Goal: Transaction & Acquisition: Obtain resource

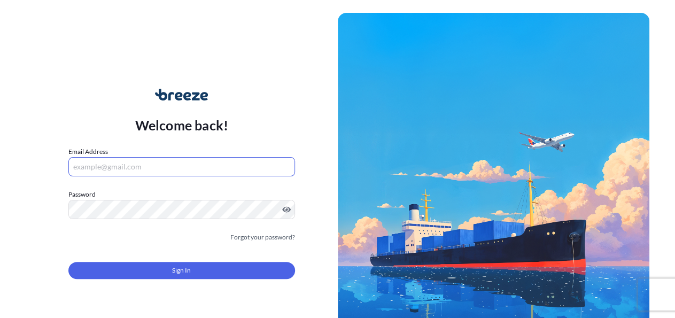
click at [113, 170] on input "Email Address" at bounding box center [181, 166] width 227 height 19
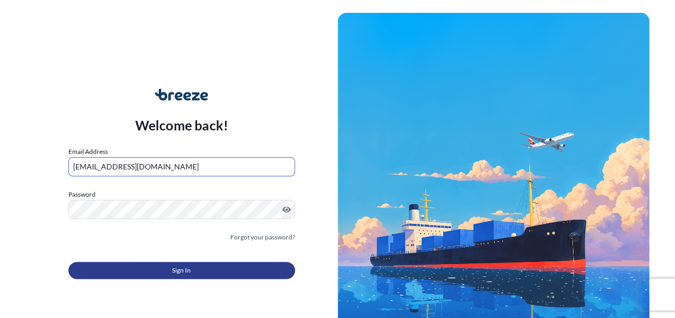
type input "[EMAIL_ADDRESS][DOMAIN_NAME]"
click at [173, 275] on span "Sign In" at bounding box center [181, 270] width 19 height 11
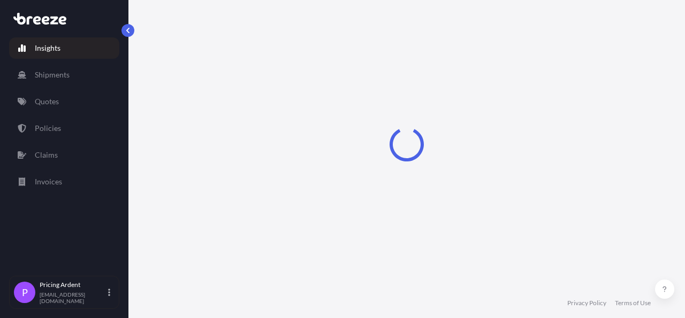
select select "2025"
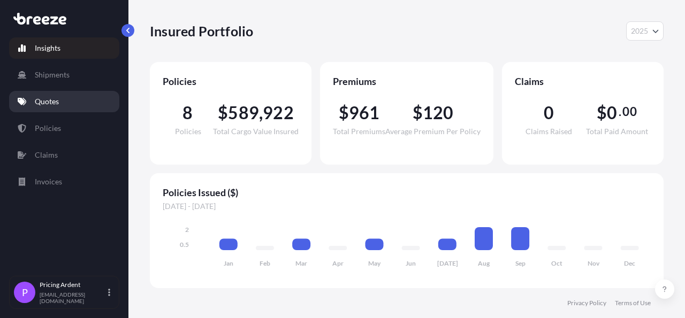
click at [58, 107] on link "Quotes" at bounding box center [64, 101] width 110 height 21
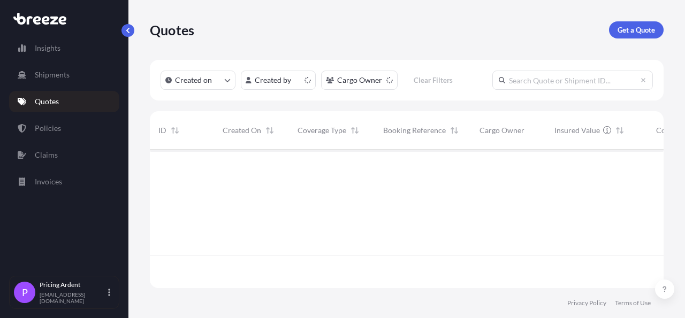
scroll to position [135, 504]
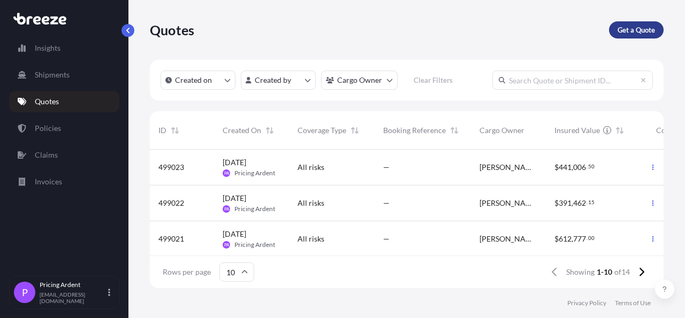
click at [645, 26] on p "Get a Quote" at bounding box center [635, 30] width 37 height 11
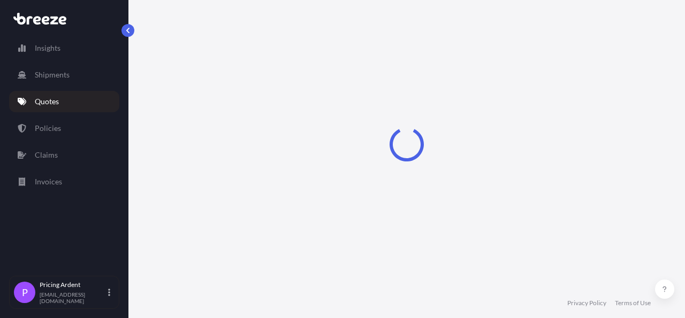
select select "Sea"
select select "1"
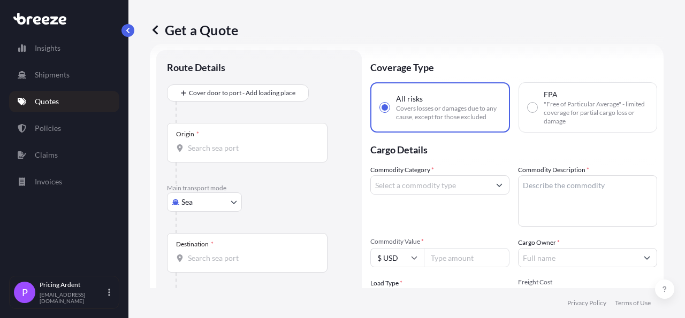
scroll to position [17, 0]
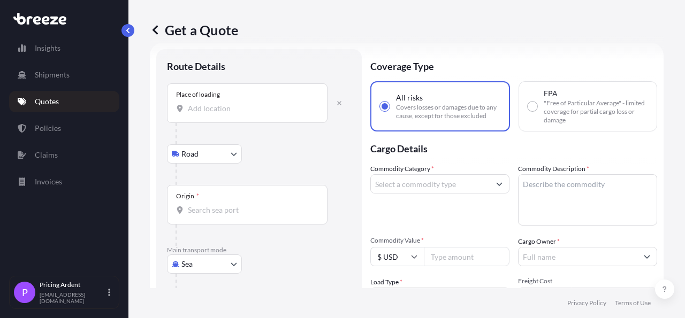
click at [235, 112] on input "Place of loading" at bounding box center [251, 108] width 126 height 11
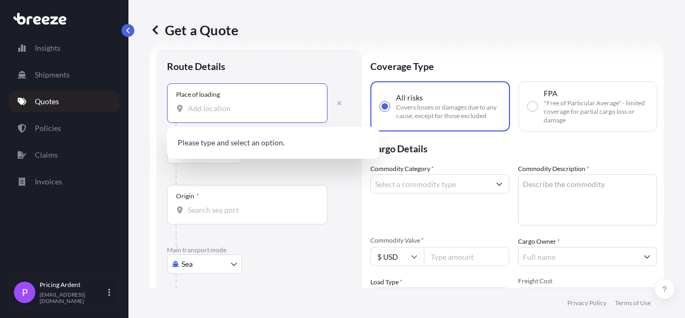
paste input "WEBA-Fahnen GmbH & Co. KG [STREET_ADDRESS]"
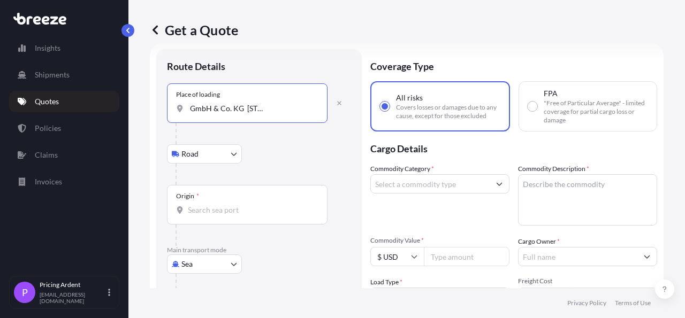
type input "WEBA-Fahnen GmbH & Co. KG [STREET_ADDRESS]"
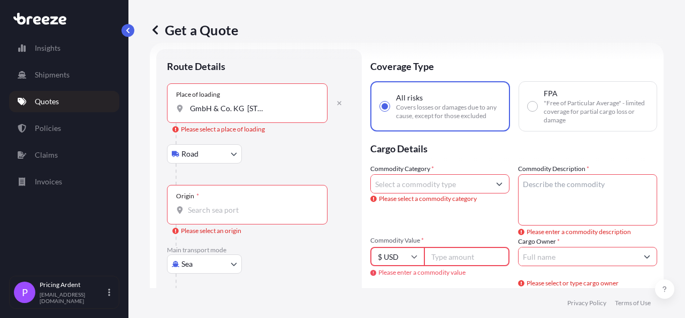
click at [279, 111] on input "WEBA-Fahnen GmbH & Co. KG [STREET_ADDRESS]" at bounding box center [251, 108] width 126 height 11
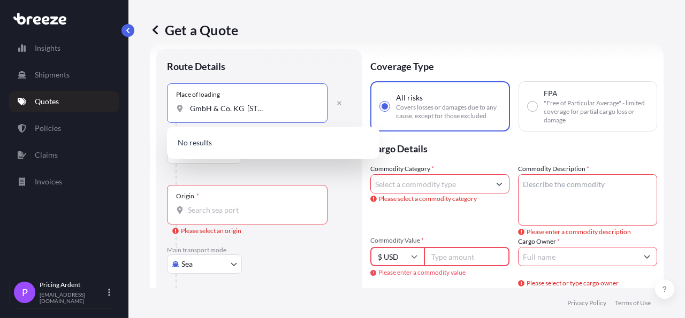
scroll to position [0, 0]
drag, startPoint x: 259, startPoint y: 106, endPoint x: 174, endPoint y: 106, distance: 85.6
click at [188, 106] on input "WEBA-Fahnen GmbH & Co. KG [STREET_ADDRESS]" at bounding box center [251, 108] width 126 height 11
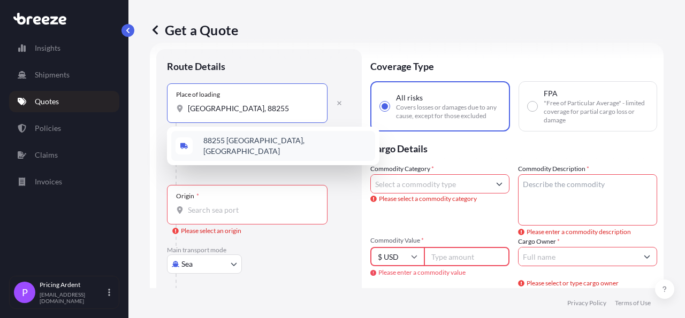
click at [286, 142] on span "88255 [GEOGRAPHIC_DATA], [GEOGRAPHIC_DATA]" at bounding box center [286, 145] width 167 height 21
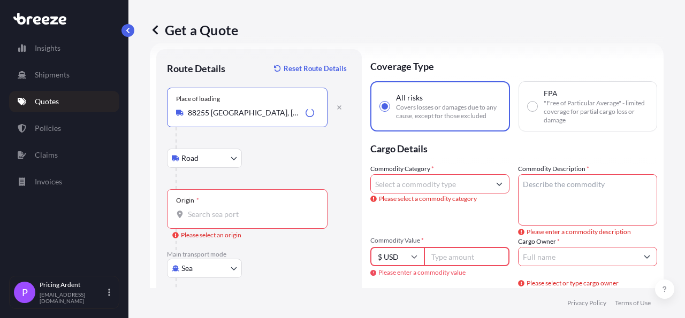
type input "88255 [GEOGRAPHIC_DATA], [GEOGRAPHIC_DATA]"
click at [335, 158] on div "Road Road Rail" at bounding box center [259, 158] width 184 height 19
click at [251, 212] on input "Origin * Please select an origin" at bounding box center [251, 214] width 126 height 11
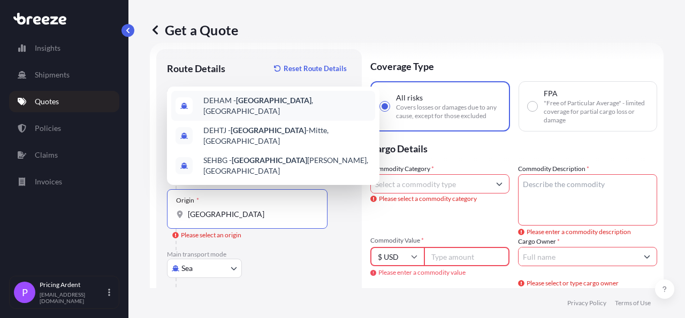
click at [280, 112] on span "DEHAM - [GEOGRAPHIC_DATA] , [GEOGRAPHIC_DATA]" at bounding box center [286, 105] width 167 height 21
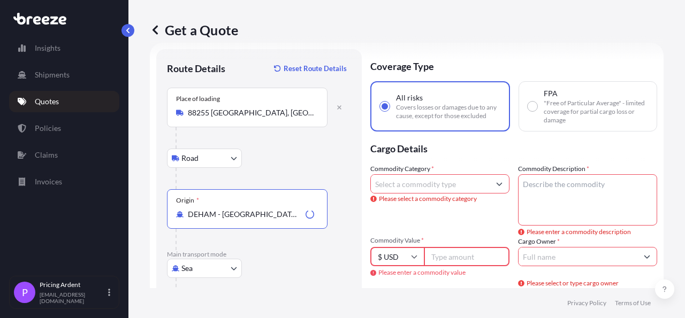
type input "DEHAM - [GEOGRAPHIC_DATA], [GEOGRAPHIC_DATA]"
click at [350, 186] on div at bounding box center [262, 178] width 175 height 21
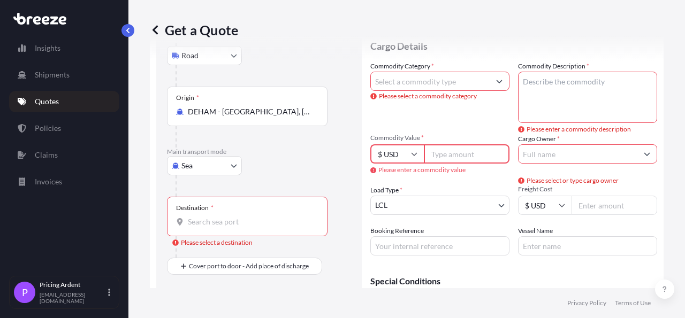
scroll to position [141, 0]
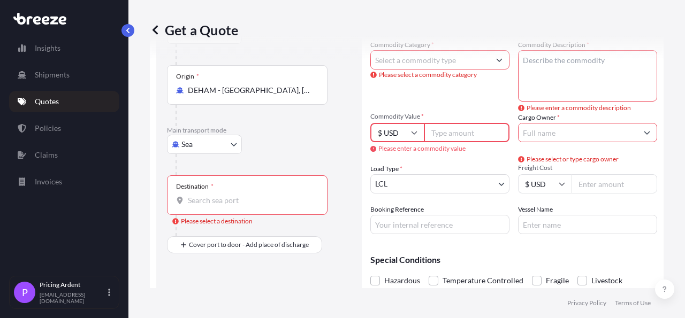
click at [230, 195] on input "Destination * Please select a destination" at bounding box center [251, 200] width 126 height 11
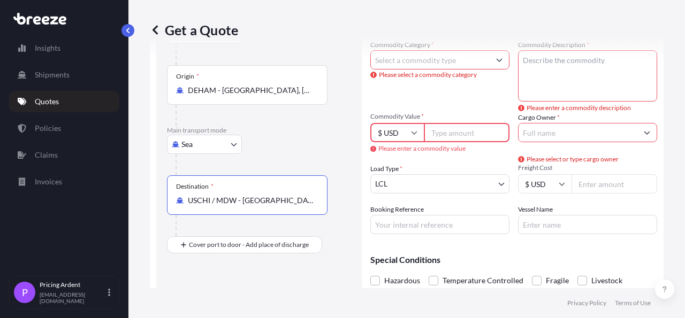
type input "USCHI / MDW - [GEOGRAPHIC_DATA], [GEOGRAPHIC_DATA]"
click at [356, 211] on div "Route Details Reset Route Details Place of loading 88255 [GEOGRAPHIC_DATA], [GE…" at bounding box center [258, 125] width 205 height 401
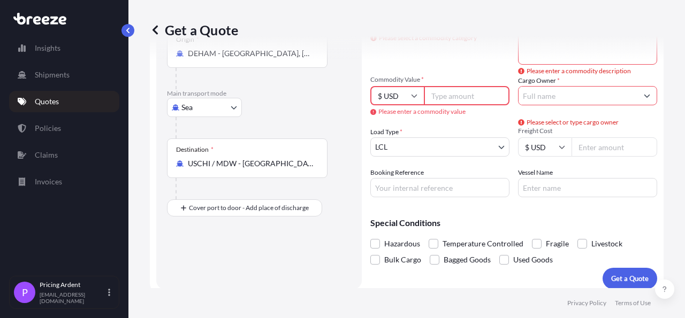
scroll to position [186, 0]
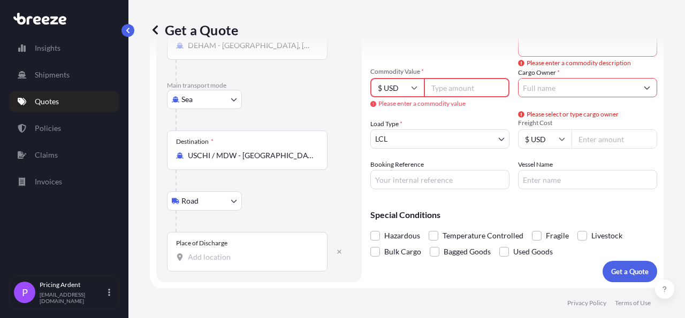
click at [225, 258] on input "Place of Discharge" at bounding box center [251, 257] width 126 height 11
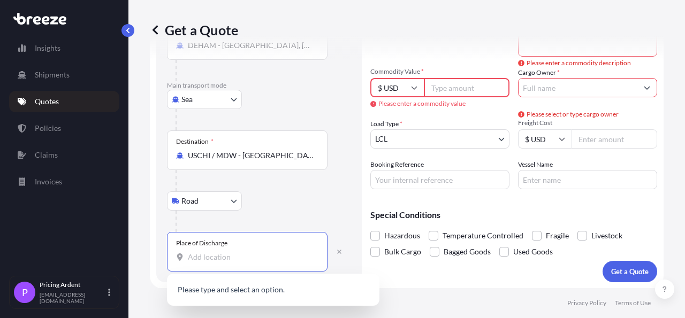
paste input "[STREET_ADDRESS] [GEOGRAPHIC_DATA], MN 55303"
click at [250, 289] on span "[STREET_ADDRESS]" at bounding box center [236, 291] width 67 height 11
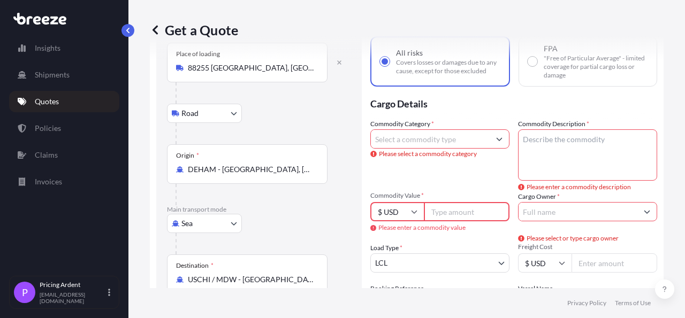
scroll to position [0, 0]
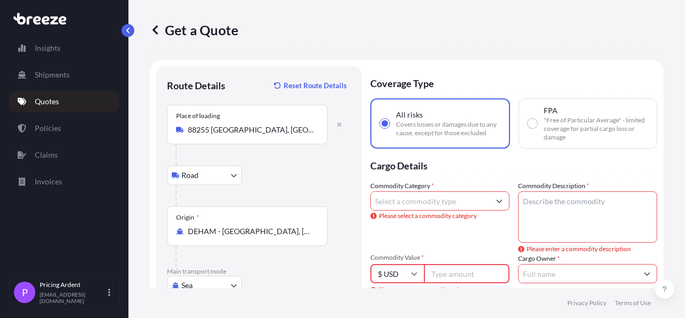
type input "[STREET_ADDRESS]"
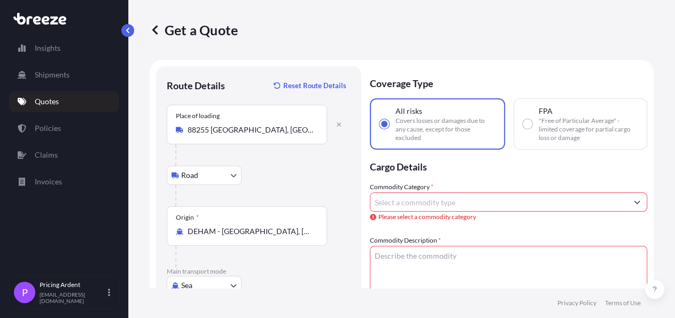
click at [419, 210] on input "Commodity Category *" at bounding box center [499, 202] width 257 height 19
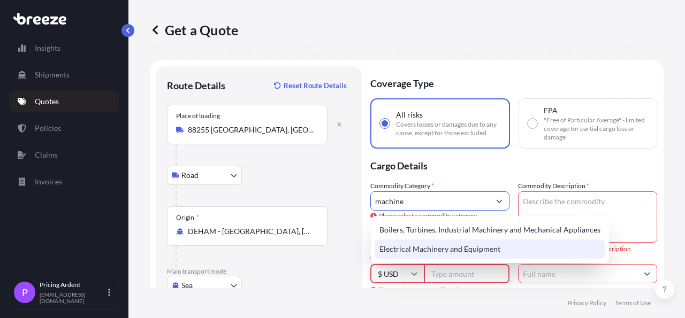
click at [428, 250] on div "Electrical Machinery and Equipment" at bounding box center [489, 249] width 229 height 19
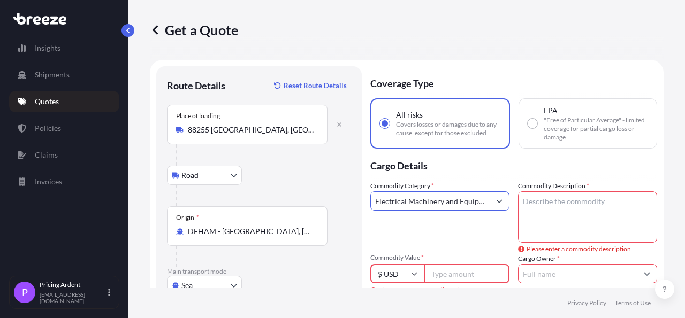
type input "Electrical Machinery and Equipment"
click at [568, 207] on textarea "Commodity Description *" at bounding box center [587, 216] width 139 height 51
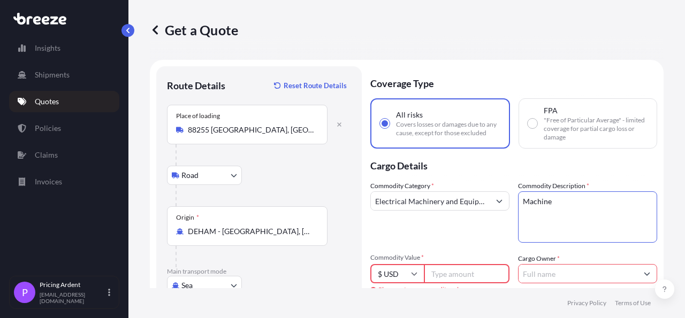
drag, startPoint x: 557, startPoint y: 205, endPoint x: 515, endPoint y: 202, distance: 41.8
click at [518, 202] on textarea "Machine" at bounding box center [587, 216] width 139 height 51
paste textarea "ColorEdge 230 Cutter"
type textarea "ColorEdge 230 Cutter Machine"
click at [572, 166] on p "Cargo Details" at bounding box center [513, 165] width 287 height 32
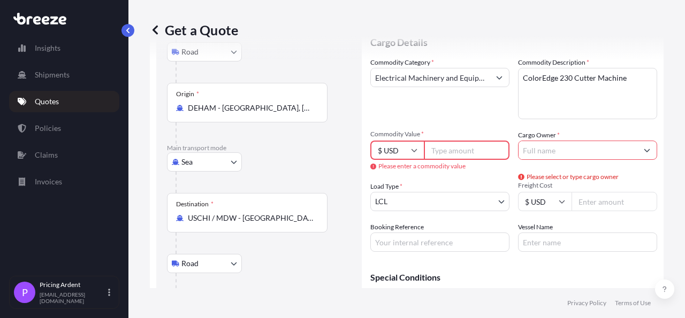
scroll to position [124, 0]
click at [466, 144] on input "Commodity Value *" at bounding box center [467, 149] width 86 height 19
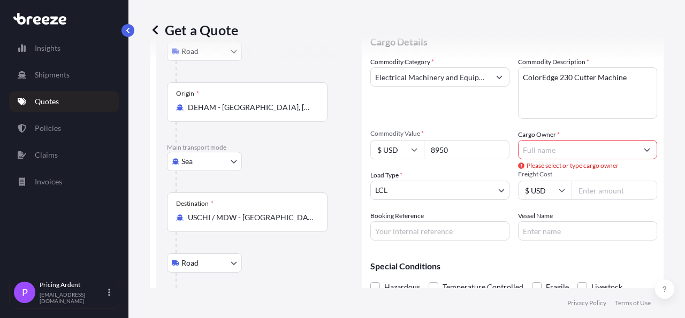
type input "8950"
click at [565, 150] on input "Cargo Owner *" at bounding box center [577, 149] width 119 height 19
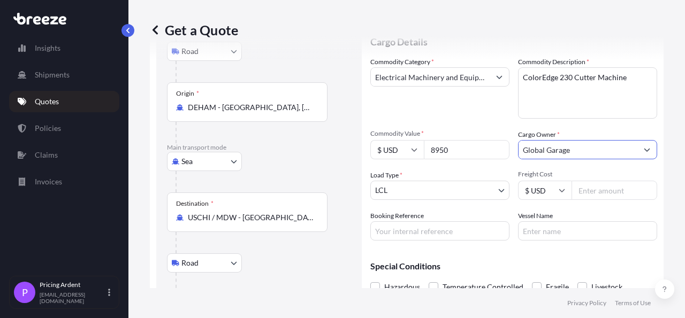
type input "Global Garage"
click at [637, 134] on div "Cargo Owner * Global Garage" at bounding box center [587, 144] width 139 height 30
click at [663, 175] on div "Get a Quote Route Details Reset Route Details Place of loading 88255 [GEOGRAPHI…" at bounding box center [406, 144] width 556 height 288
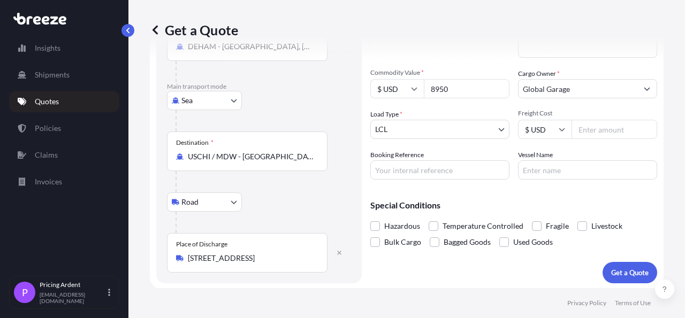
click at [580, 131] on input "Freight Cost" at bounding box center [614, 129] width 86 height 19
type input "3710"
click at [544, 197] on div "Special Conditions Hazardous Temperature Controlled Fragile Livestock Bulk Carg…" at bounding box center [513, 219] width 287 height 62
click at [620, 280] on button "Get a Quote" at bounding box center [629, 272] width 55 height 21
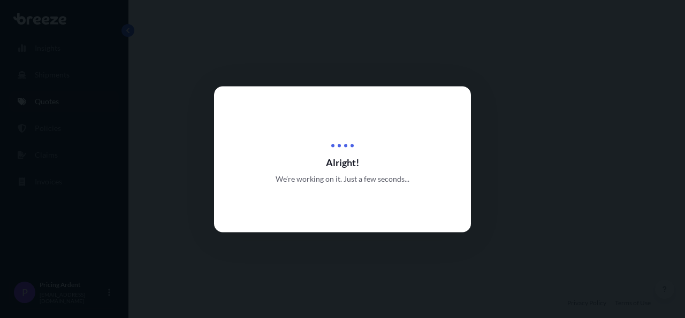
select select "Road"
select select "Sea"
select select "Road"
select select "1"
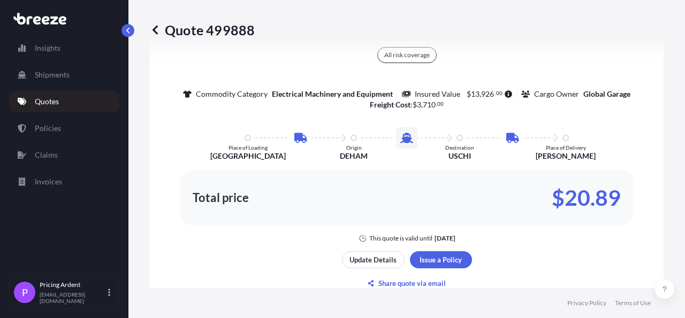
scroll to position [736, 0]
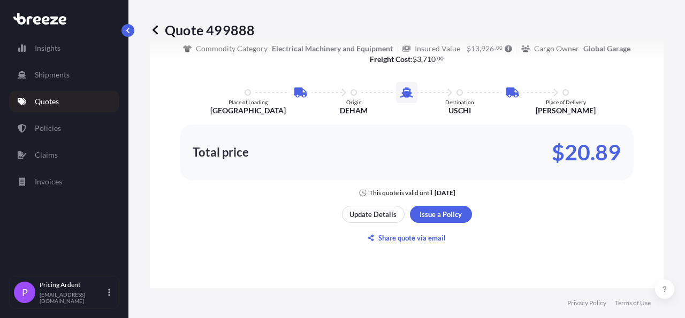
click at [318, 242] on div "Here's your insurance offer All risk coverage Commodity Category Electrical Mac…" at bounding box center [406, 106] width 483 height 692
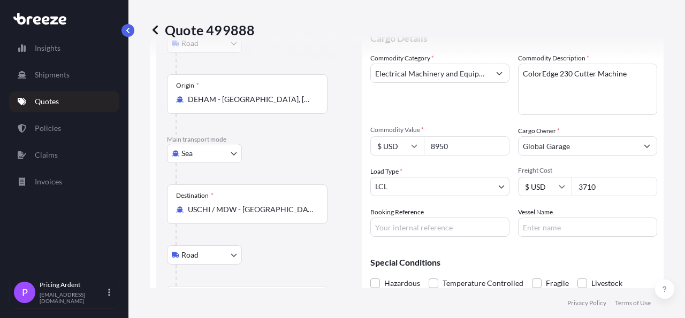
scroll to position [178, 0]
